Goal: Task Accomplishment & Management: Complete application form

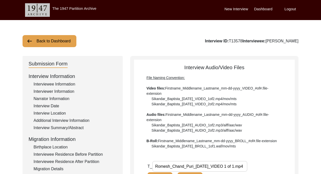
scroll to position [55, 0]
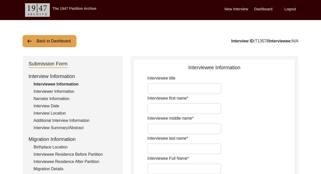
type input "Mr."
type input "Romesh"
type input "Chand"
type input "Puri"
type input "[PERSON_NAME]"
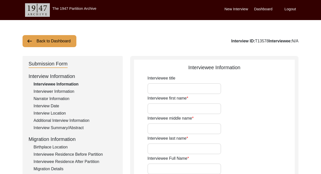
type input "[DATE]"
type input "NA"
type input "87"
type input "[DEMOGRAPHIC_DATA]"
type input "No"
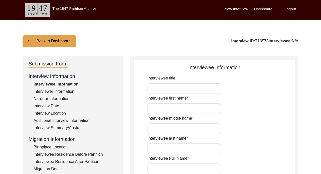
type textarea "NA"
type input "Punjabi/Hindi"
type input "[DEMOGRAPHIC_DATA]"
type input "Punjabi"
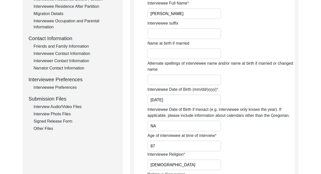
scroll to position [169, 0]
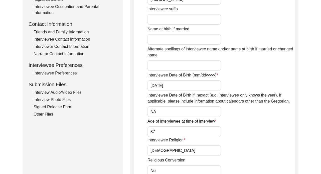
click at [46, 92] on div "Interview Audio/Video Files" at bounding box center [75, 92] width 83 height 6
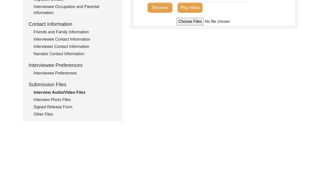
click at [48, 99] on div "Interview Photo Files" at bounding box center [75, 100] width 83 height 6
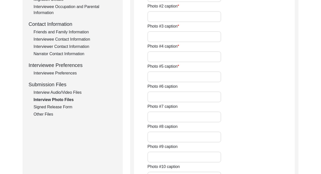
type input "Puri ancestral home in Amritsar"
type input "Ruchi Puri (daughter)"
type input "Hari Chand Puri (Romesh Puri's grandfather)"
type input "Ruchi Puri (daughter) with family dog"
type input "Romesh and Meera Puri wedding picture 1"
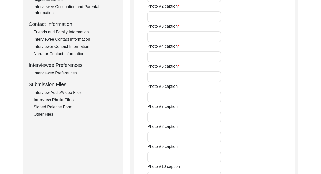
type input "Romesh and Meera Puri wedding picture 2"
type input "Romesh and Meera Puri wedding card 1973"
type input "Romesh and Meera Puri in their professions"
type input "Puri family tree dating back 7 generations (1800s)"
type input "Meera Puri sharing stories with Dania Ashary (interviewer)"
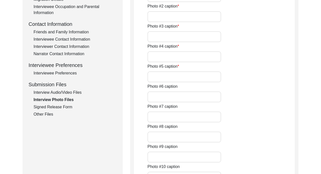
type input "Interview set up"
type input "Puri ancestral home in Amritsar 2"
type textarea "Photo 13- family photo from the 1980s with Romesh Puri's mother during her visi…"
type input "3"
type input "0"
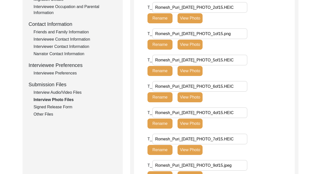
click at [50, 92] on div "Interview Audio/Video Files" at bounding box center [75, 92] width 83 height 6
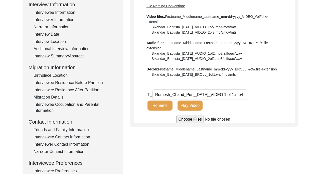
scroll to position [53, 0]
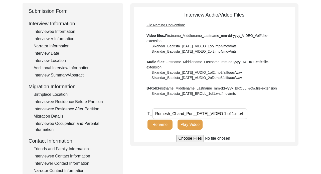
click at [189, 137] on input "file" at bounding box center [214, 138] width 76 height 8
type input "C:\fakepath\Family photo album.MOV"
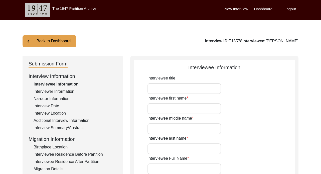
type input "Mr."
type input "[PERSON_NAME]"
type input "Chand"
type input "Puri"
type input "[PERSON_NAME]"
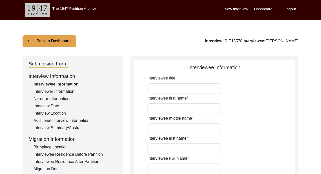
type input "[DATE]"
type input "NA"
type input "87"
type input "[DEMOGRAPHIC_DATA]"
type input "No"
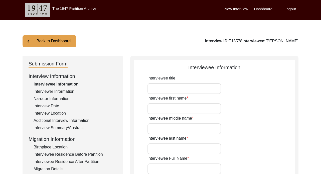
type textarea "NA"
type input "Punjabi/Hindi"
type input "[DEMOGRAPHIC_DATA]"
type input "Punjabi"
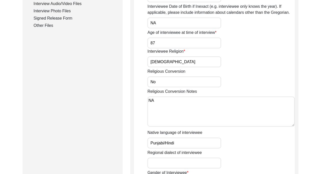
scroll to position [181, 0]
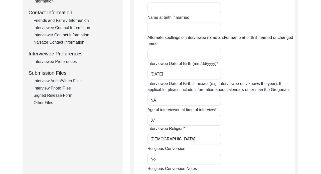
click at [54, 83] on div "Interview Audio/Video Files" at bounding box center [75, 81] width 83 height 6
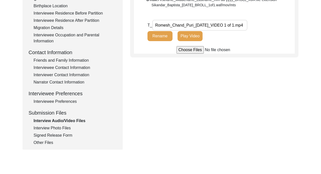
scroll to position [137, 0]
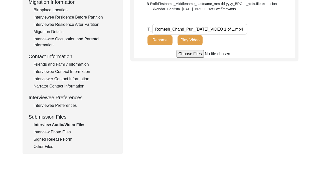
click at [188, 26] on 1\ "Romesh_Chand_Puri_[DATE]_VIDEO 1 of 1.mp4" at bounding box center [199, 29] width 95 height 11
drag, startPoint x: 190, startPoint y: 54, endPoint x: 284, endPoint y: 67, distance: 94.2
click at [283, 67] on div "Submission Form Interview Information Interviewee Information Interviewer Infor…" at bounding box center [161, 36] width 276 height 234
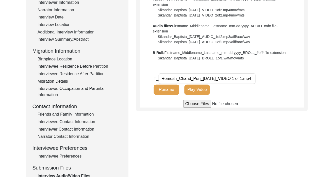
scroll to position [68, 0]
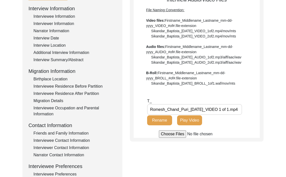
click at [145, 158] on div "Submission Form Interview Information Interviewee Information Interviewer Infor…" at bounding box center [143, 105] width 241 height 234
click at [173, 138] on input "file" at bounding box center [197, 135] width 76 height 8
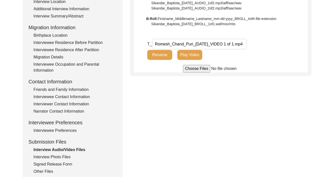
scroll to position [110, 0]
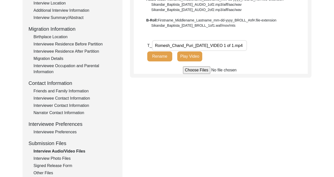
click at [209, 71] on input "file" at bounding box center [221, 71] width 76 height 8
type input "C:\fakepath\Romesh_Puri_[DATE]_BROLL_1of.MOV"
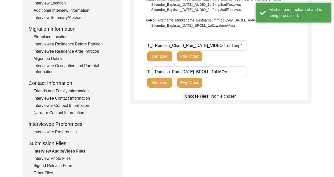
click at [236, 73] on input "Romesh_Puri_[DATE]_BROLL_1of.MOV" at bounding box center [199, 72] width 95 height 11
click at [225, 71] on input "Romesh_Puri_[DATE]_BROLL_1of.MOV" at bounding box center [199, 72] width 95 height 11
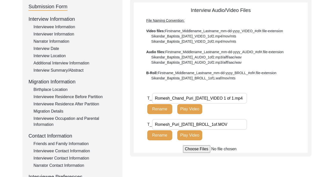
scroll to position [58, 0]
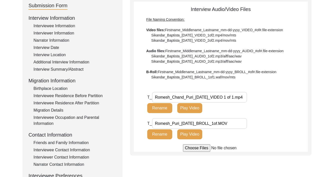
drag, startPoint x: 238, startPoint y: 123, endPoint x: 162, endPoint y: 116, distance: 76.4
click at [161, 115] on div "T_ Romesh_Chand_Puri_[DATE]_VIDEO 1 of 1.mp4 Rename Play Video T_ Romesh_Puri_[…" at bounding box center [227, 118] width 161 height 53
click at [235, 123] on input "Romesh_Puri_[DATE]_BROLL_1of.MOV" at bounding box center [199, 123] width 95 height 11
type input "Romesh_Puri_[DATE]_BROLL_1of11"
click at [200, 149] on input "file" at bounding box center [221, 149] width 76 height 8
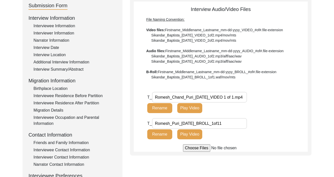
type input "C:\fakepath\Romesh_Puri_[DATE]_BROLL_1of11.MOV"
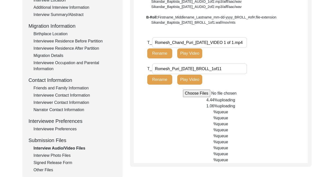
scroll to position [113, 0]
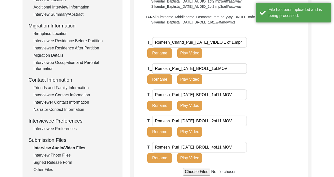
click at [188, 82] on button "Play Video" at bounding box center [189, 80] width 25 height 10
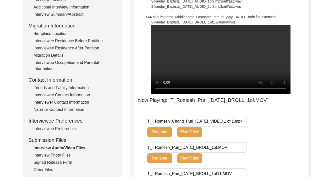
click at [142, 56] on div "Now Playing: "T_Romesh_Puri_[DATE]_BROLL_1of.MOV"" at bounding box center [221, 64] width 174 height 79
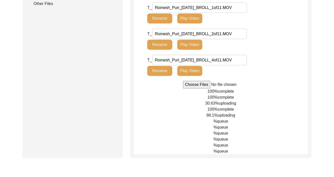
scroll to position [297, 0]
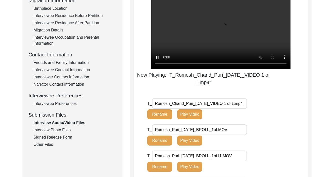
scroll to position [141, 0]
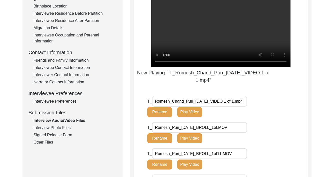
click at [197, 117] on button "Play Video" at bounding box center [189, 112] width 25 height 10
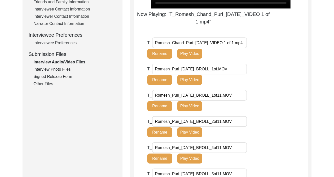
scroll to position [215, 0]
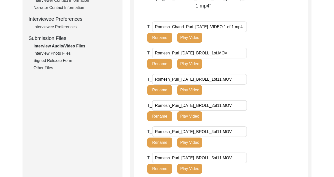
click at [242, 32] on 1\ "Romesh_Chand_Puri_[DATE]_VIDEO 1 of 1.mp4" at bounding box center [199, 27] width 95 height 11
click at [248, 68] on div "T_ Romesh_Puri_[DATE]_BROLL_1of.MOV Rename Play Video" at bounding box center [203, 58] width 112 height 21
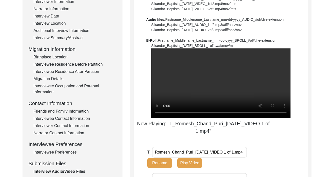
scroll to position [52, 0]
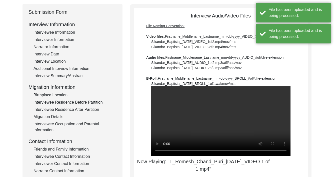
drag, startPoint x: 222, startPoint y: 84, endPoint x: 248, endPoint y: 85, distance: 25.5
click at [248, 85] on div "File Naming Convention: Video files: Firstname_Middlename_Lastname_mm-dd-yyyy_V…" at bounding box center [220, 55] width 149 height 63
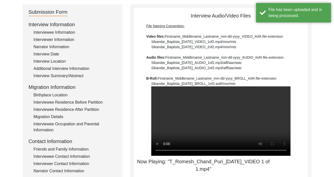
copy div ".waf/mov/mts"
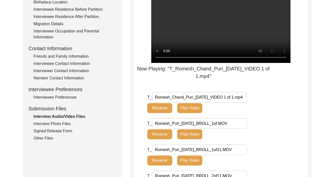
scroll to position [150, 0]
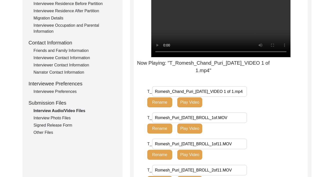
click at [241, 123] on input "Romesh_Puri_[DATE]_BROLL_1of.MOV" at bounding box center [199, 118] width 95 height 11
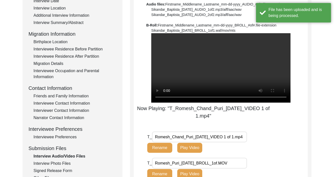
scroll to position [106, 0]
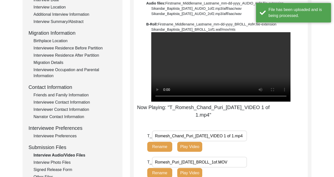
click at [239, 142] on 1\ "Romesh_Chand_Puri_[DATE]_VIDEO 1 of 1.mp4" at bounding box center [199, 136] width 95 height 11
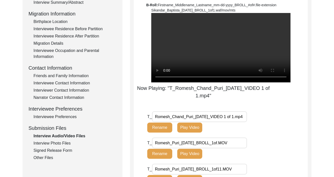
scroll to position [126, 0]
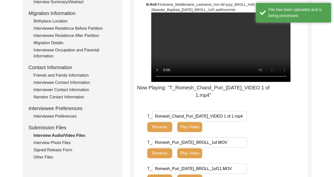
click at [236, 148] on input "Romesh_Puri_[DATE]_BROLL_1of.MOV" at bounding box center [199, 142] width 95 height 11
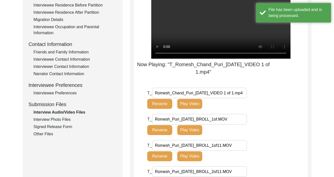
scroll to position [176, 0]
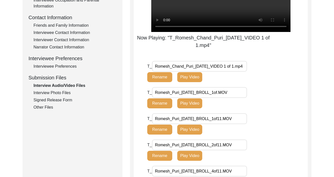
click at [188, 135] on button "Play Video" at bounding box center [189, 130] width 25 height 10
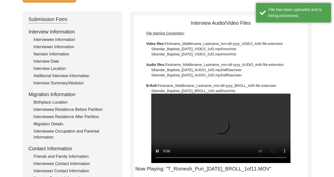
scroll to position [343, 0]
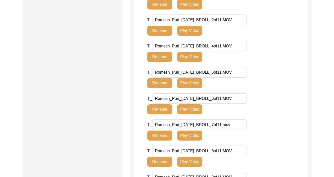
scroll to position [348, 0]
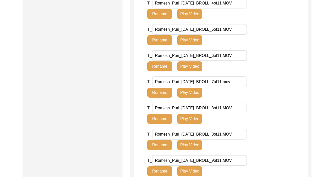
scroll to position [387, 0]
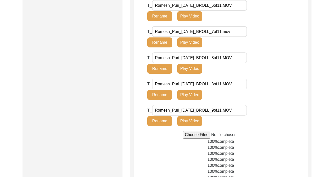
type input "Romesh_Puri_[DATE]_BROLL_1of11.MOV"
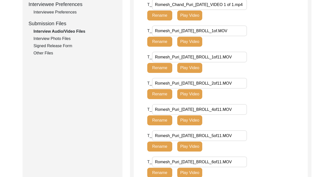
scroll to position [242, 0]
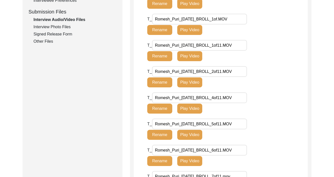
click at [38, 32] on div "Signed Release Form" at bounding box center [75, 34] width 83 height 6
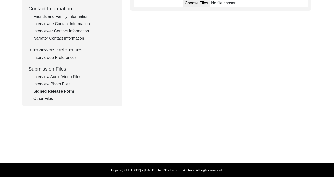
click at [46, 98] on div "Other Files" at bounding box center [75, 99] width 83 height 6
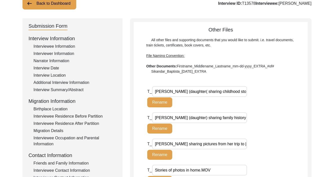
scroll to position [41, 0]
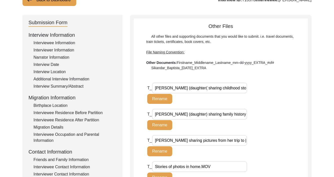
click at [192, 88] on stories\ "[PERSON_NAME] (daughter( sharing childhood stories.MOV" at bounding box center [199, 88] width 95 height 11
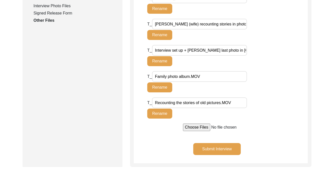
scroll to position [264, 0]
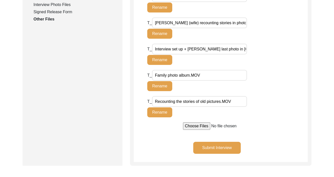
type stories\ "[PERSON_NAME] (daughter) sharing childhood stories.MOV"
drag, startPoint x: 235, startPoint y: 100, endPoint x: 150, endPoint y: 95, distance: 85.2
drag, startPoint x: 202, startPoint y: 73, endPoint x: 127, endPoint y: 70, distance: 74.4
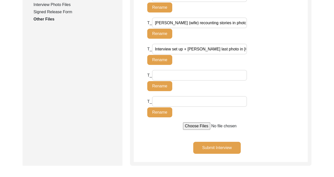
scroll to position [0, 54]
drag, startPoint x: 155, startPoint y: 49, endPoint x: 274, endPoint y: 48, distance: 118.8
click at [274, 48] on div "T_ Interview set up + [PERSON_NAME] last photo in [GEOGRAPHIC_DATA] before migr…" at bounding box center [227, 57] width 161 height 26
type USA\ "Interview set up + [PERSON_NAME] last photo in [GEOGRAPHIC_DATA] before migrati…"
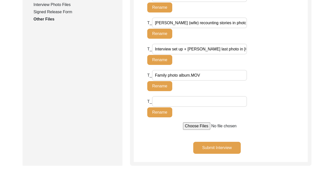
type album\ "Family photo album.MOV"
type pictures\ "Recounting the stories of old pictures.MOV"
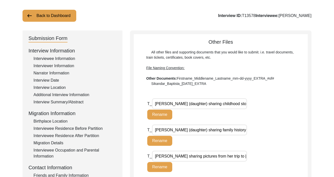
scroll to position [11, 0]
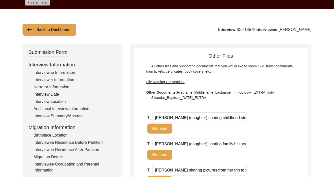
click at [55, 116] on div "Interview Summary/Abstract" at bounding box center [75, 116] width 83 height 6
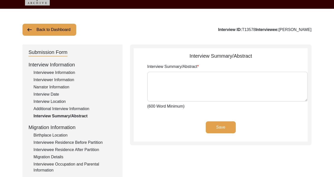
click at [160, 85] on textarea "Interview Summary/Abstract" at bounding box center [227, 87] width 161 height 30
click at [65, 74] on div "Interviewee Information" at bounding box center [75, 73] width 83 height 6
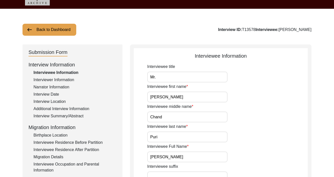
click at [63, 80] on div "Interviewer Information" at bounding box center [75, 80] width 83 height 6
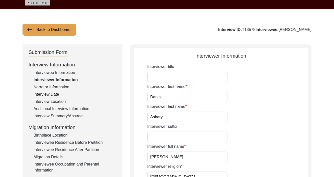
click at [62, 88] on div "Narrator Information" at bounding box center [75, 87] width 83 height 6
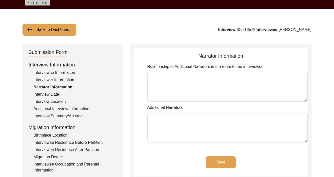
type textarea "[PERSON_NAME] (Wife): Featured in interview video [PERSON_NAME] (Daughter)"
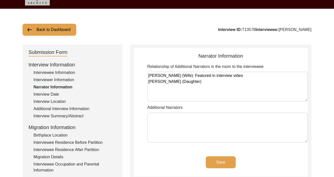
click at [58, 94] on div "Interview Date" at bounding box center [75, 95] width 83 height 6
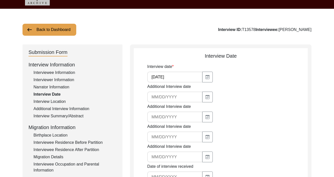
click at [56, 100] on div "Interview Location" at bounding box center [75, 102] width 83 height 6
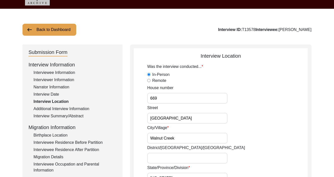
click at [56, 108] on div "Additional Interview Information" at bounding box center [75, 109] width 83 height 6
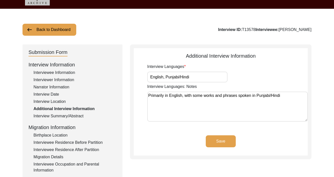
click at [56, 114] on div "Interview Summary/Abstract" at bounding box center [75, 116] width 83 height 6
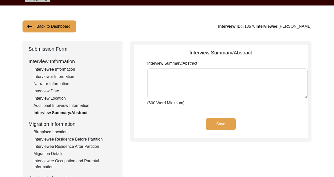
scroll to position [15, 0]
